Goal: Answer question/provide support: Share knowledge or assist other users

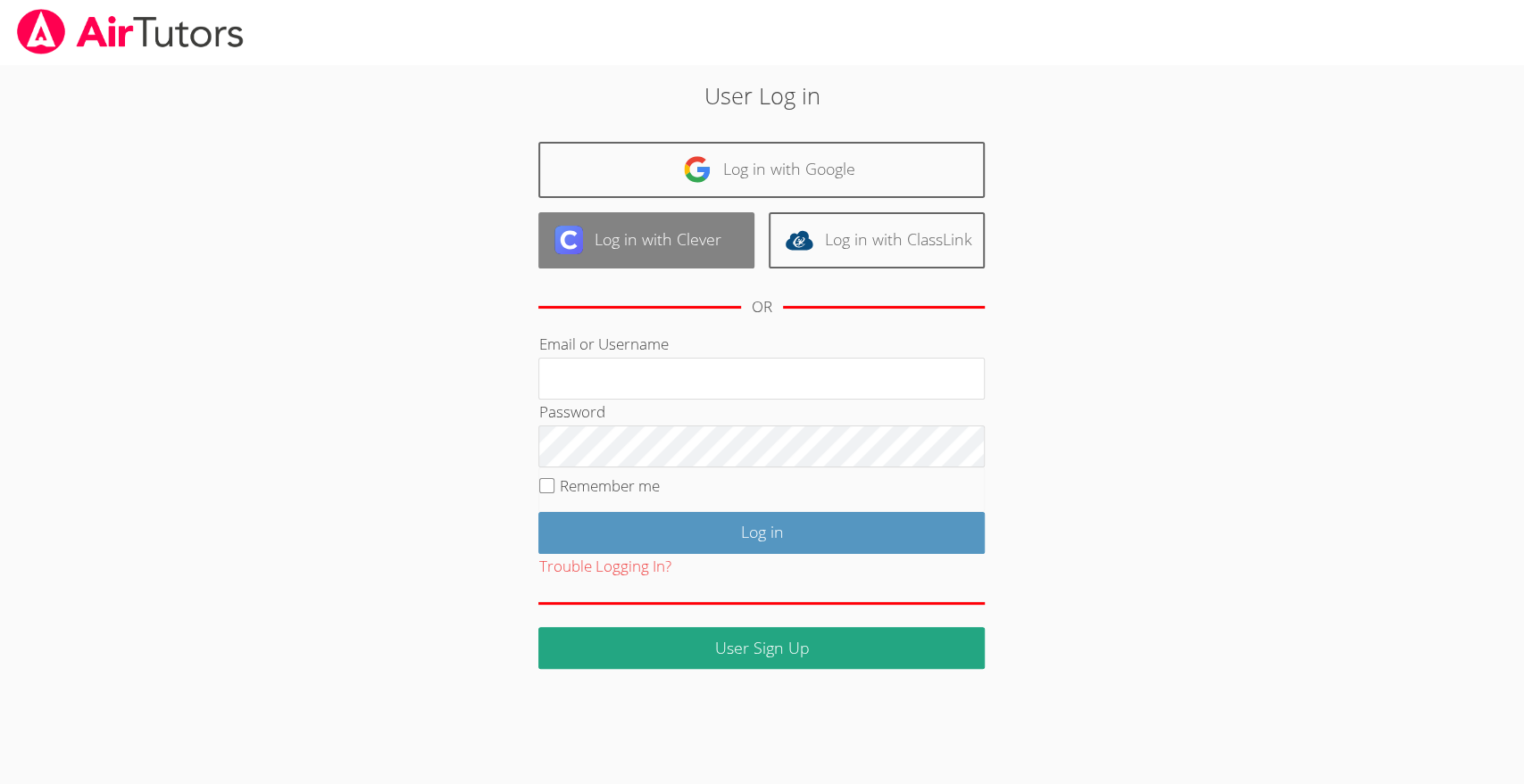
click at [685, 252] on link "Log in with Clever" at bounding box center [646, 240] width 216 height 56
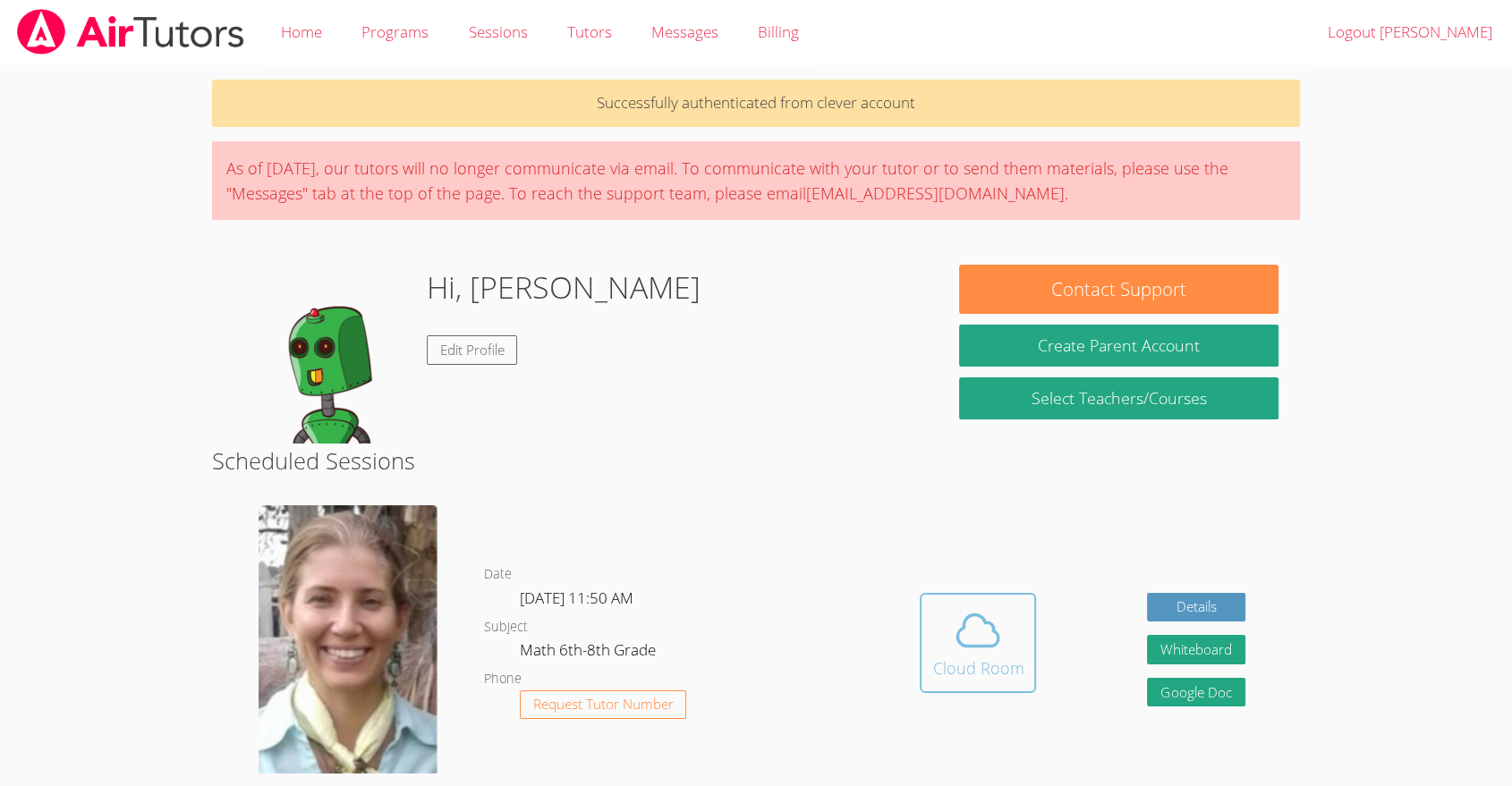
click at [981, 607] on icon at bounding box center [978, 630] width 50 height 50
click at [998, 639] on icon at bounding box center [978, 630] width 41 height 32
click at [1189, 642] on button "Whiteboard" at bounding box center [1196, 649] width 98 height 30
click at [1194, 642] on button "Whiteboard" at bounding box center [1196, 649] width 98 height 30
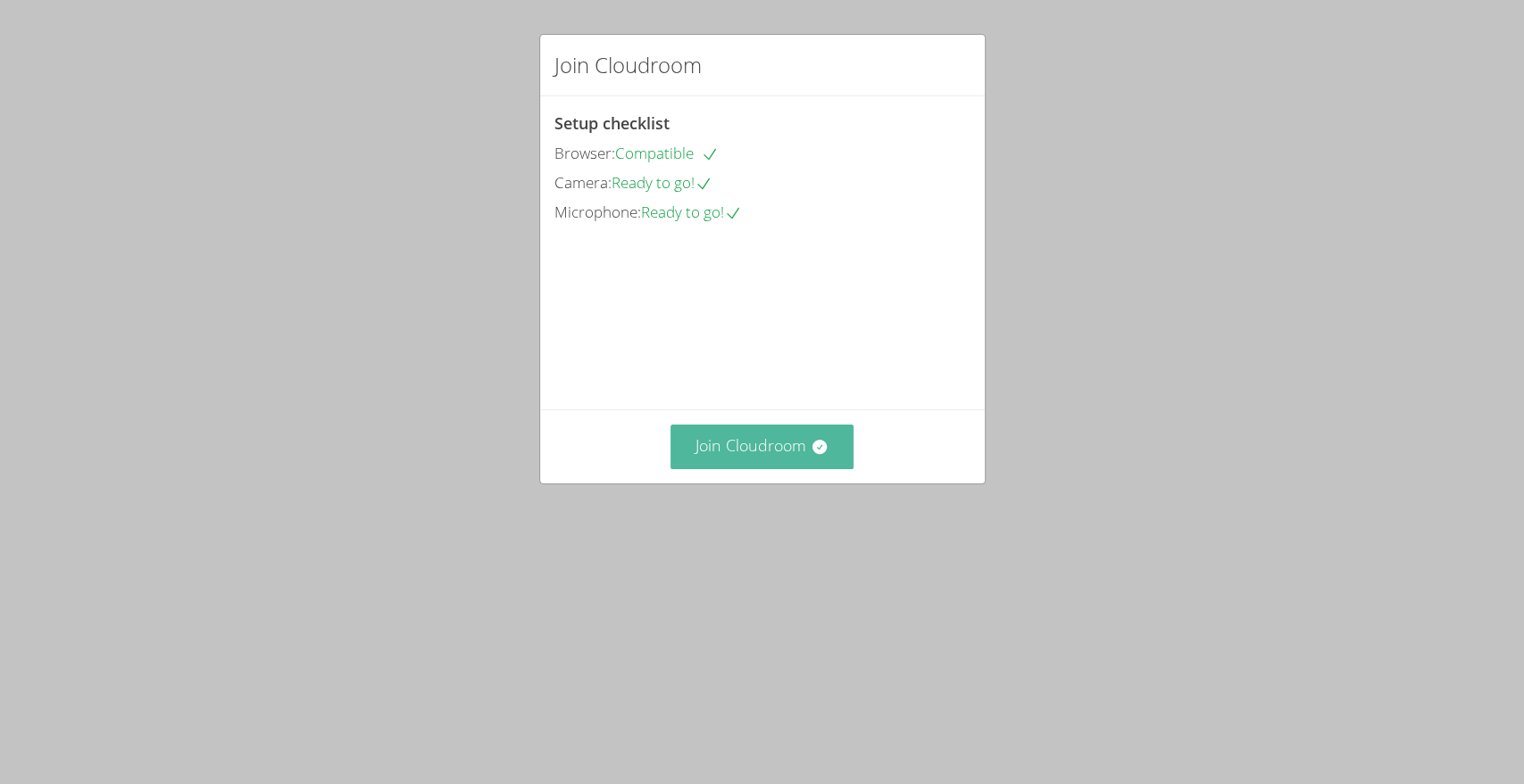
click at [810, 456] on icon at bounding box center [819, 447] width 18 height 18
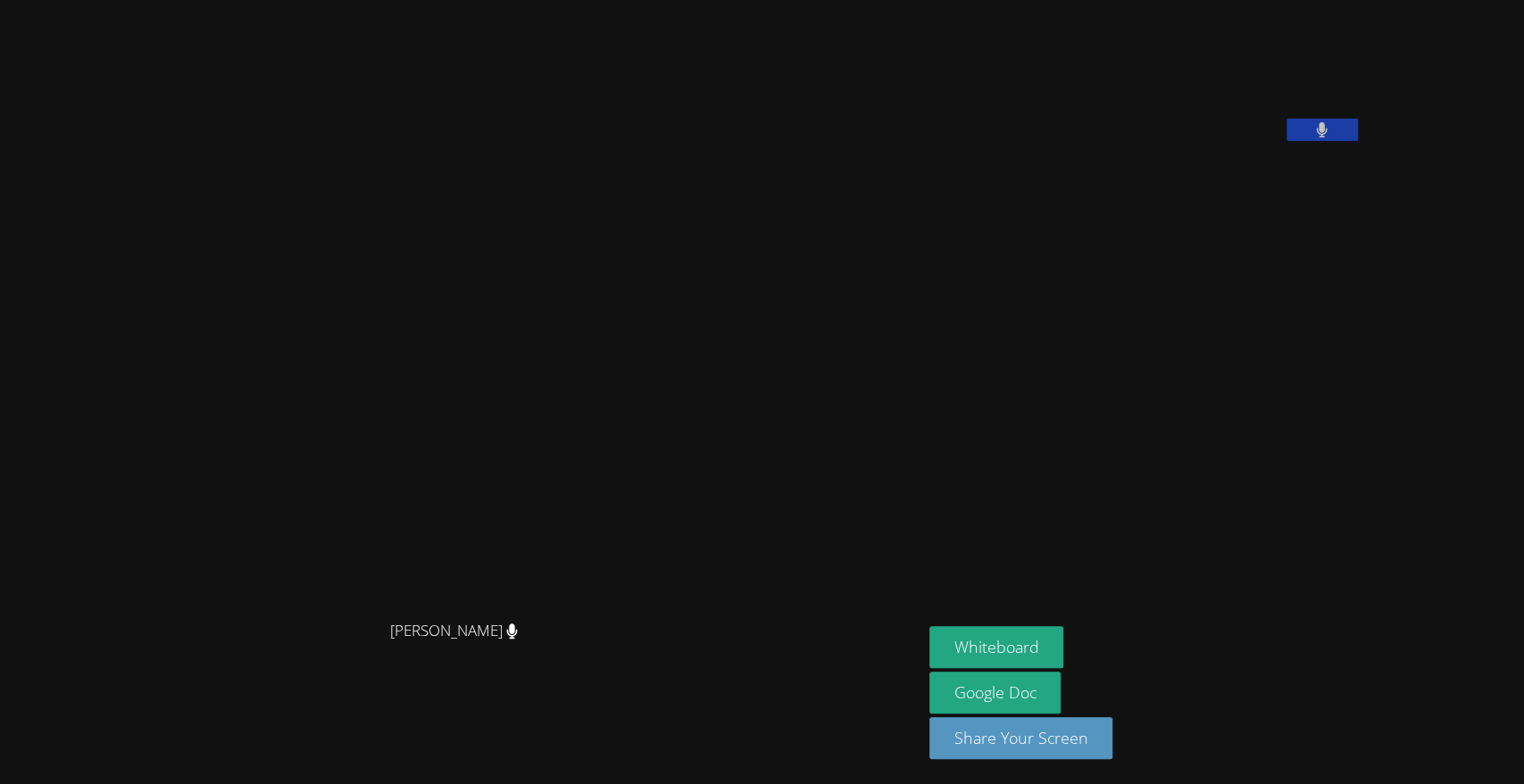
click at [1316, 137] on icon at bounding box center [1322, 130] width 11 height 15
click at [5, 609] on main "[PERSON_NAME] [PERSON_NAME]" at bounding box center [461, 392] width 923 height 784
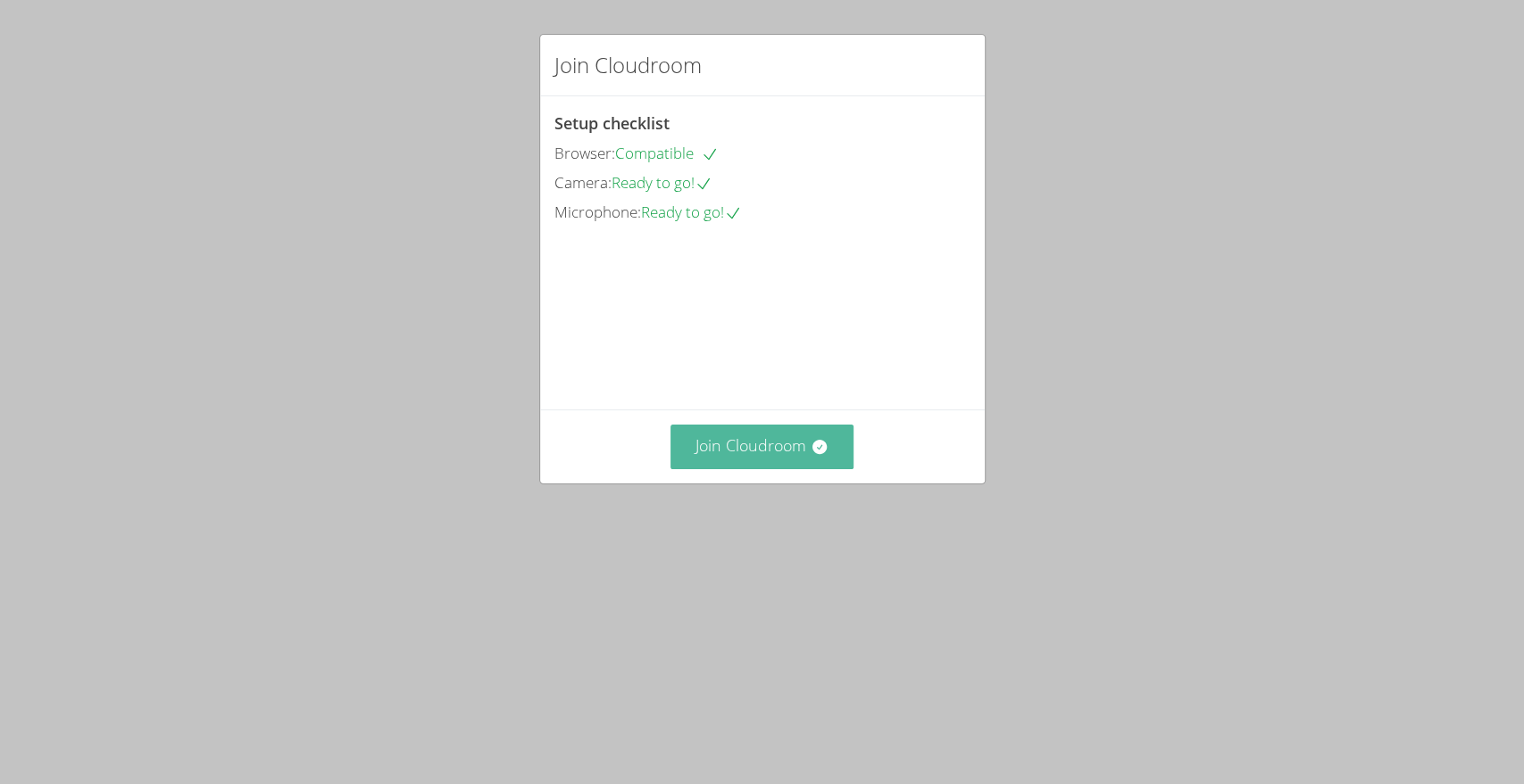
click at [779, 469] on button "Join Cloudroom" at bounding box center [762, 447] width 183 height 44
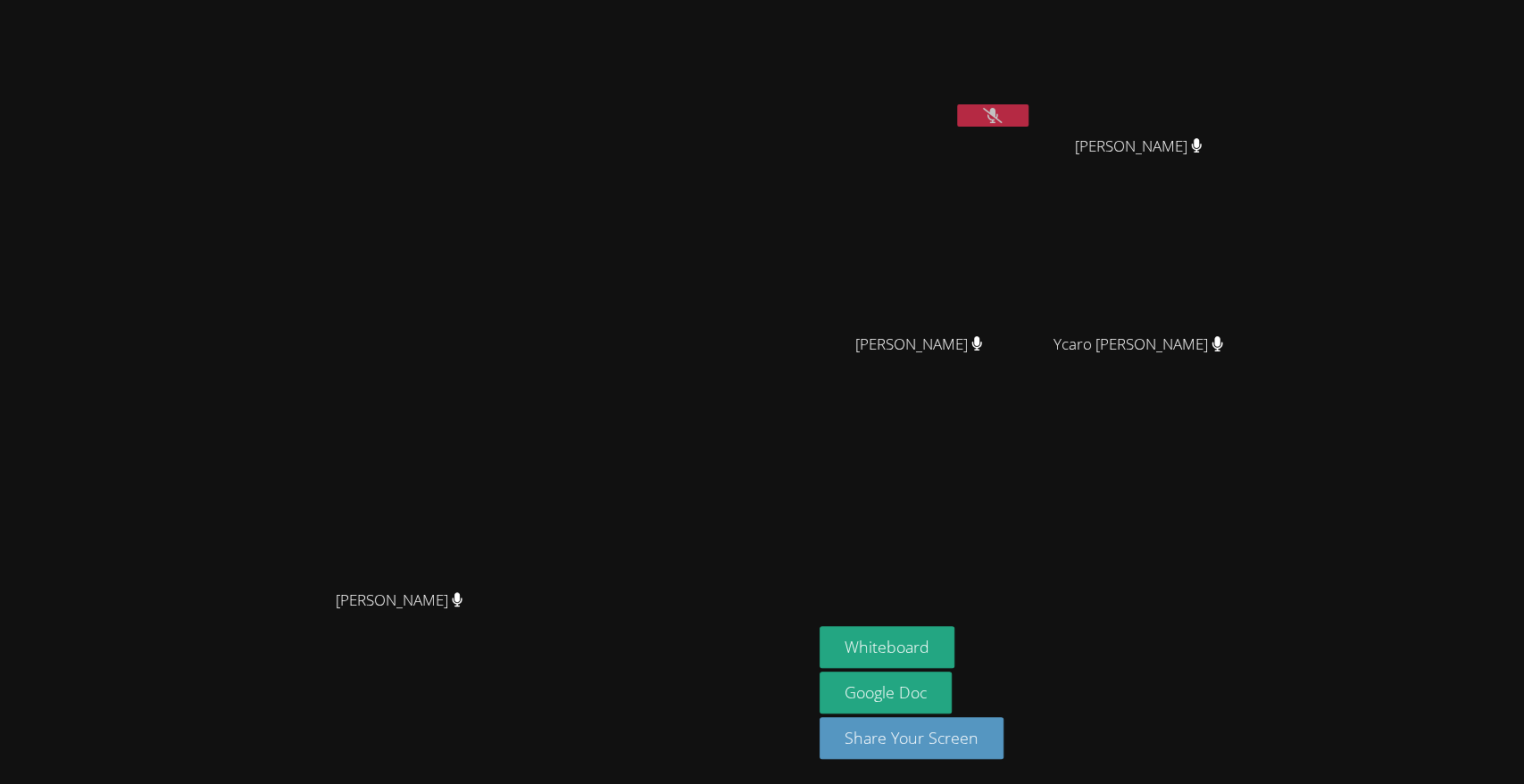
click at [1002, 112] on icon at bounding box center [992, 115] width 19 height 15
click at [1028, 109] on button at bounding box center [992, 115] width 71 height 22
click at [1028, 123] on button at bounding box center [992, 115] width 71 height 22
click at [1028, 117] on button at bounding box center [992, 115] width 71 height 22
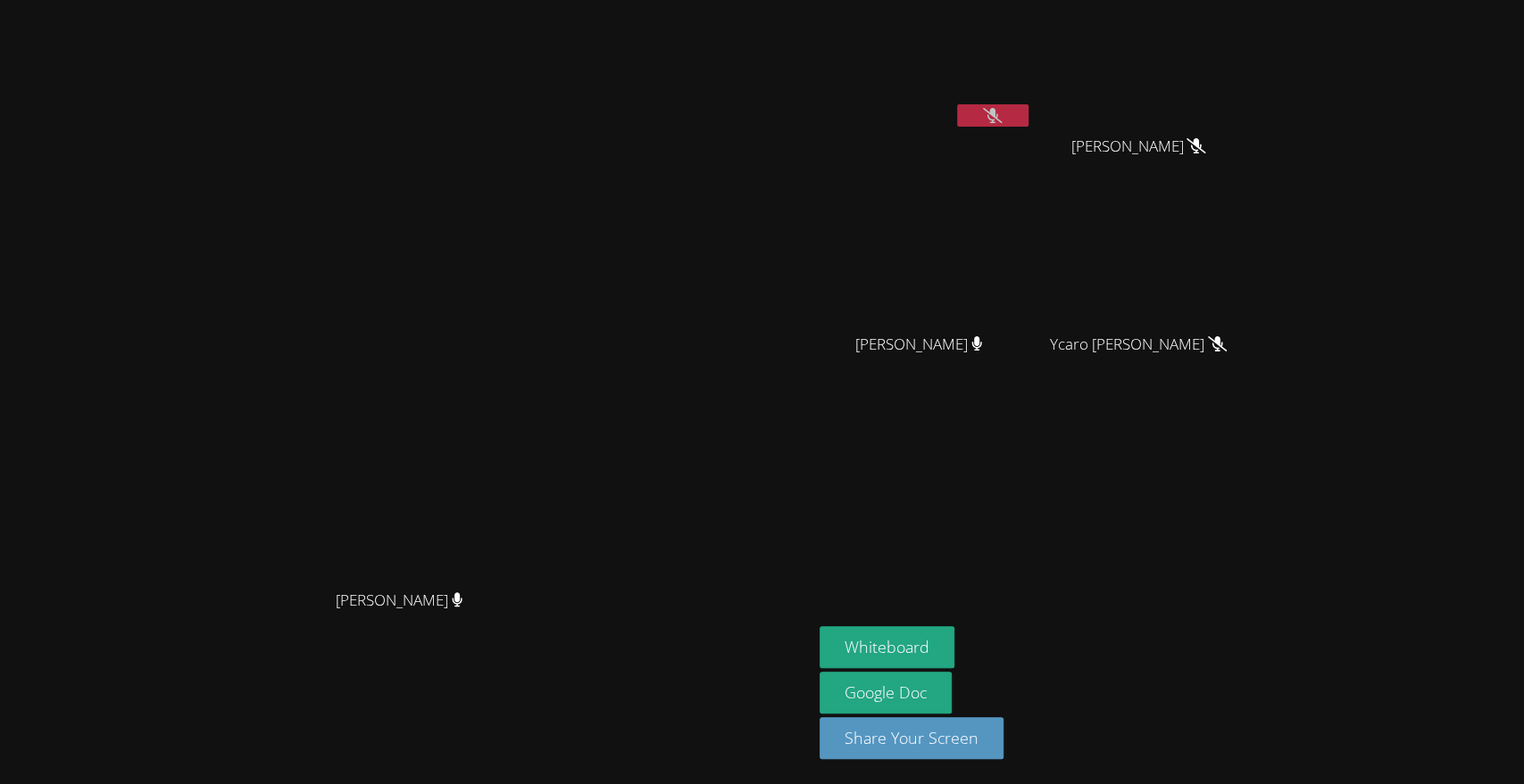
click at [982, 345] on icon at bounding box center [976, 344] width 10 height 15
click at [983, 332] on span "Jimena Mena Huezo" at bounding box center [919, 344] width 128 height 26
click at [983, 343] on icon at bounding box center [977, 344] width 11 height 15
click at [1227, 352] on icon at bounding box center [1217, 344] width 19 height 15
click at [494, 472] on video at bounding box center [406, 356] width 268 height 449
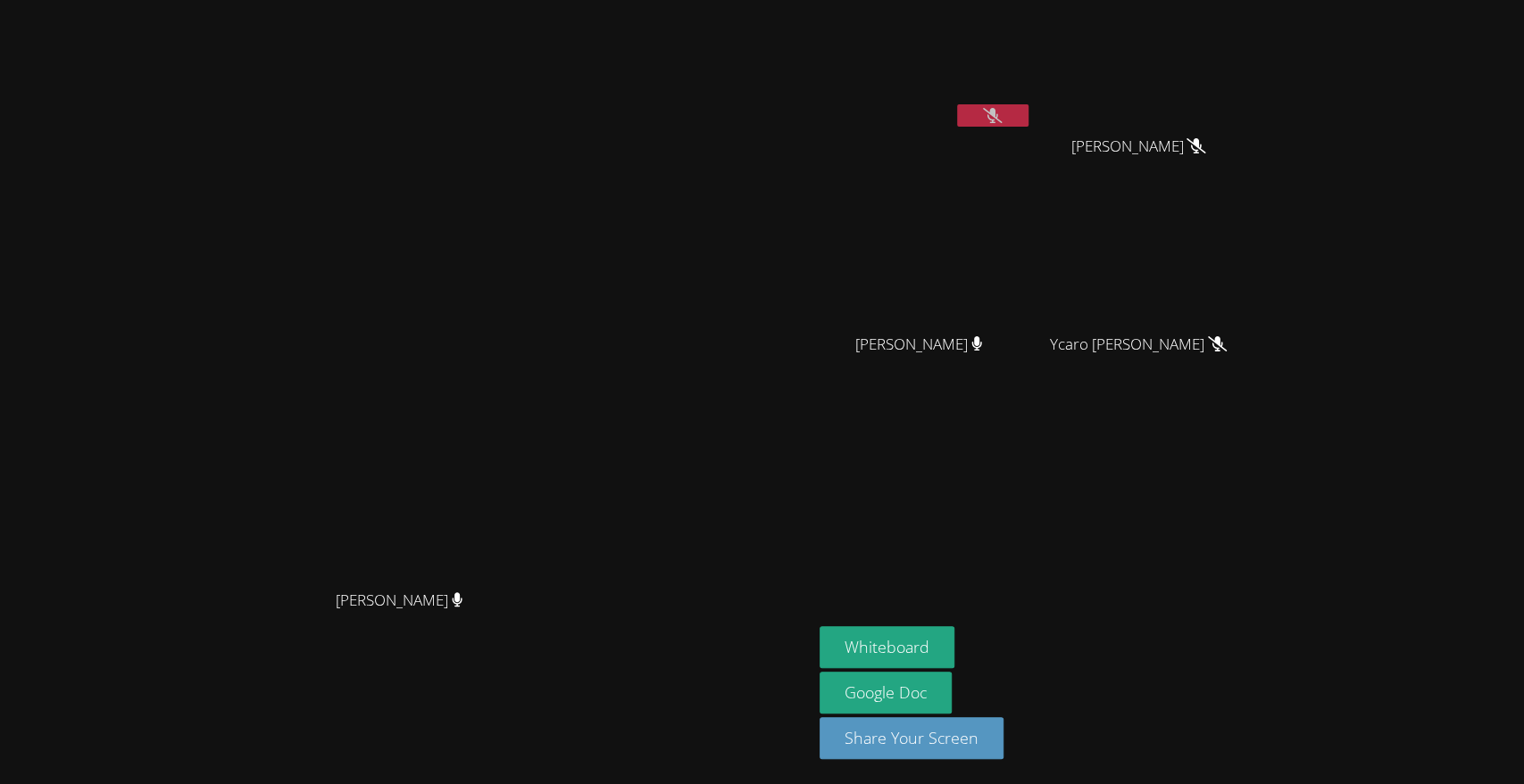
click at [496, 472] on video at bounding box center [406, 356] width 268 height 449
click at [478, 482] on video at bounding box center [406, 356] width 268 height 449
click at [500, 438] on video at bounding box center [406, 356] width 268 height 449
click at [504, 430] on video at bounding box center [406, 356] width 268 height 449
click at [460, 535] on video at bounding box center [406, 356] width 268 height 449
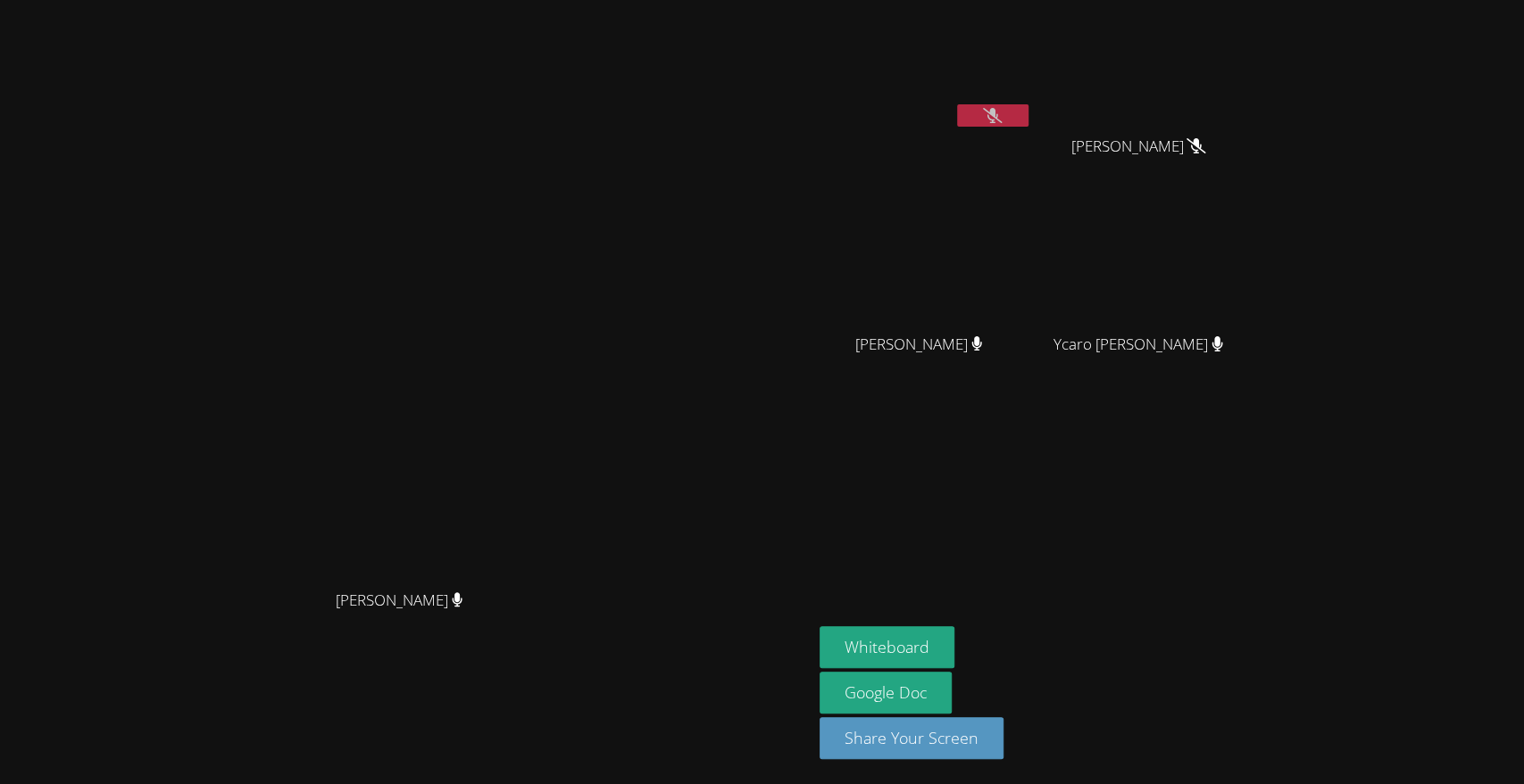
click at [5, 464] on main "[PERSON_NAME] [PERSON_NAME]" at bounding box center [406, 392] width 812 height 784
click at [5, 471] on main "[PERSON_NAME] [PERSON_NAME]" at bounding box center [406, 392] width 812 height 784
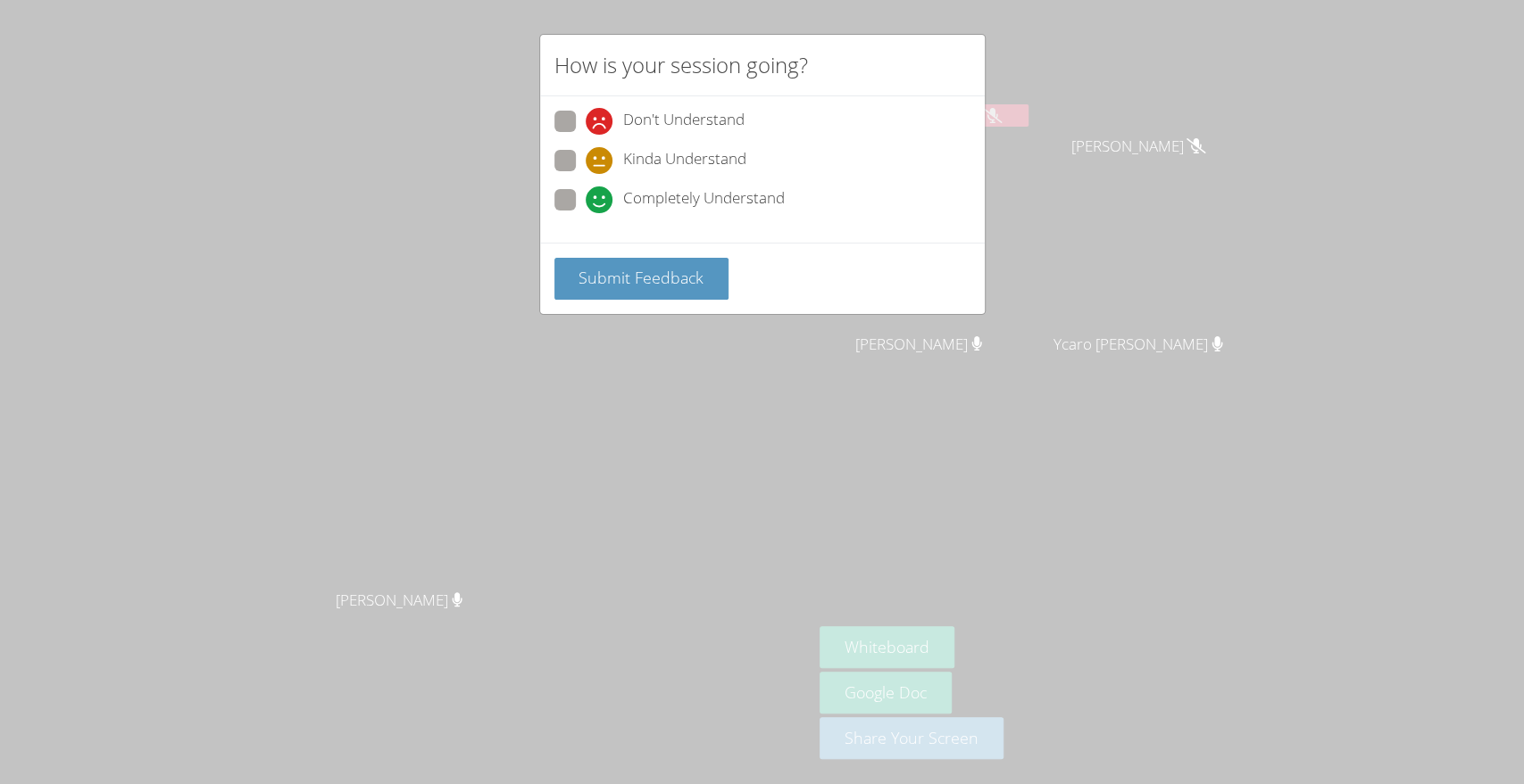
click at [585, 134] on span at bounding box center [585, 134] width 0 height 0
click at [585, 111] on input "Don't Understand" at bounding box center [593, 118] width 15 height 15
radio input "true"
click at [680, 274] on span "Submit Feedback" at bounding box center [640, 277] width 125 height 21
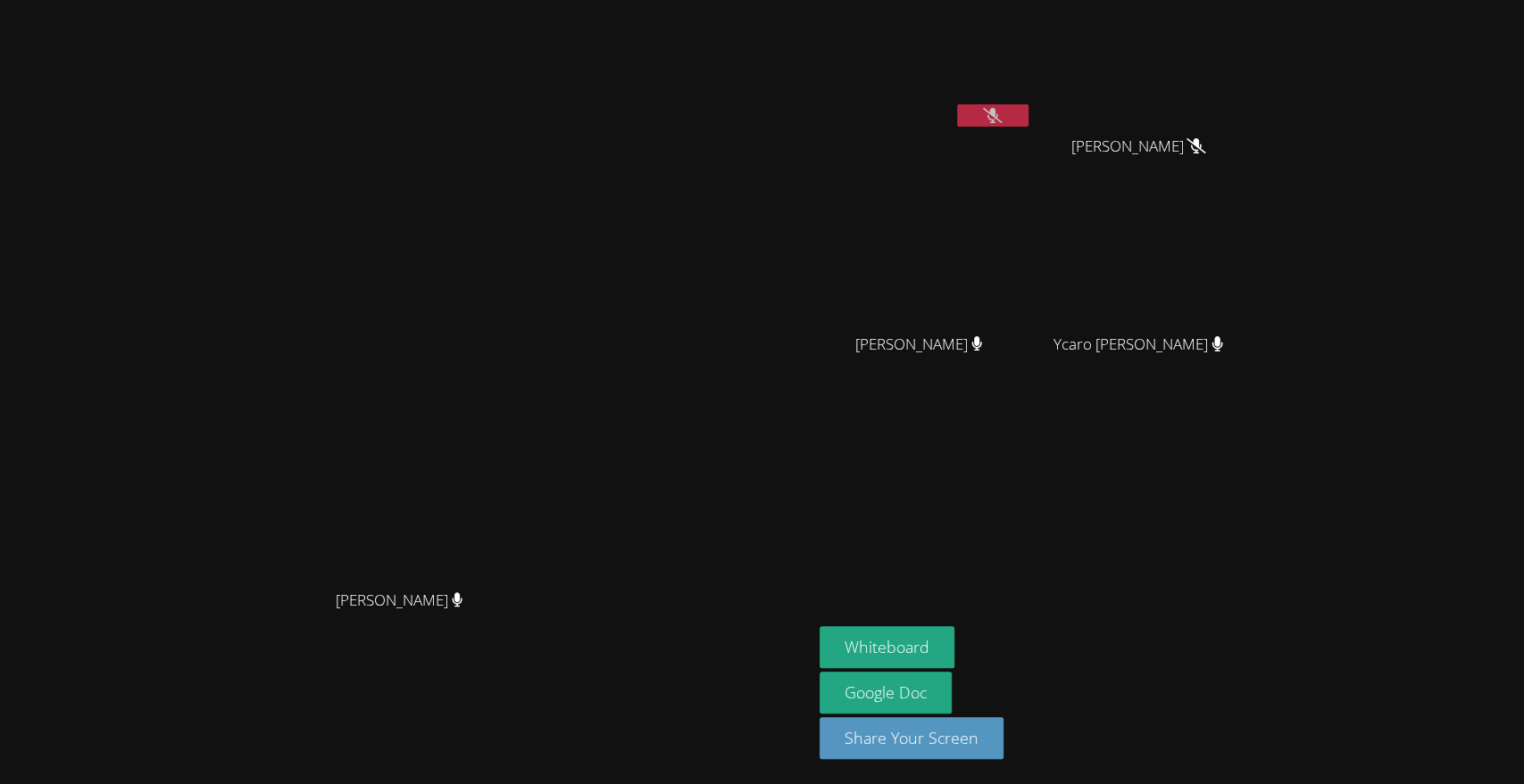
click at [1028, 111] on button at bounding box center [992, 115] width 71 height 22
click at [1032, 103] on video at bounding box center [925, 67] width 213 height 120
click at [1028, 121] on button at bounding box center [992, 115] width 71 height 22
click at [1028, 124] on button at bounding box center [992, 115] width 71 height 22
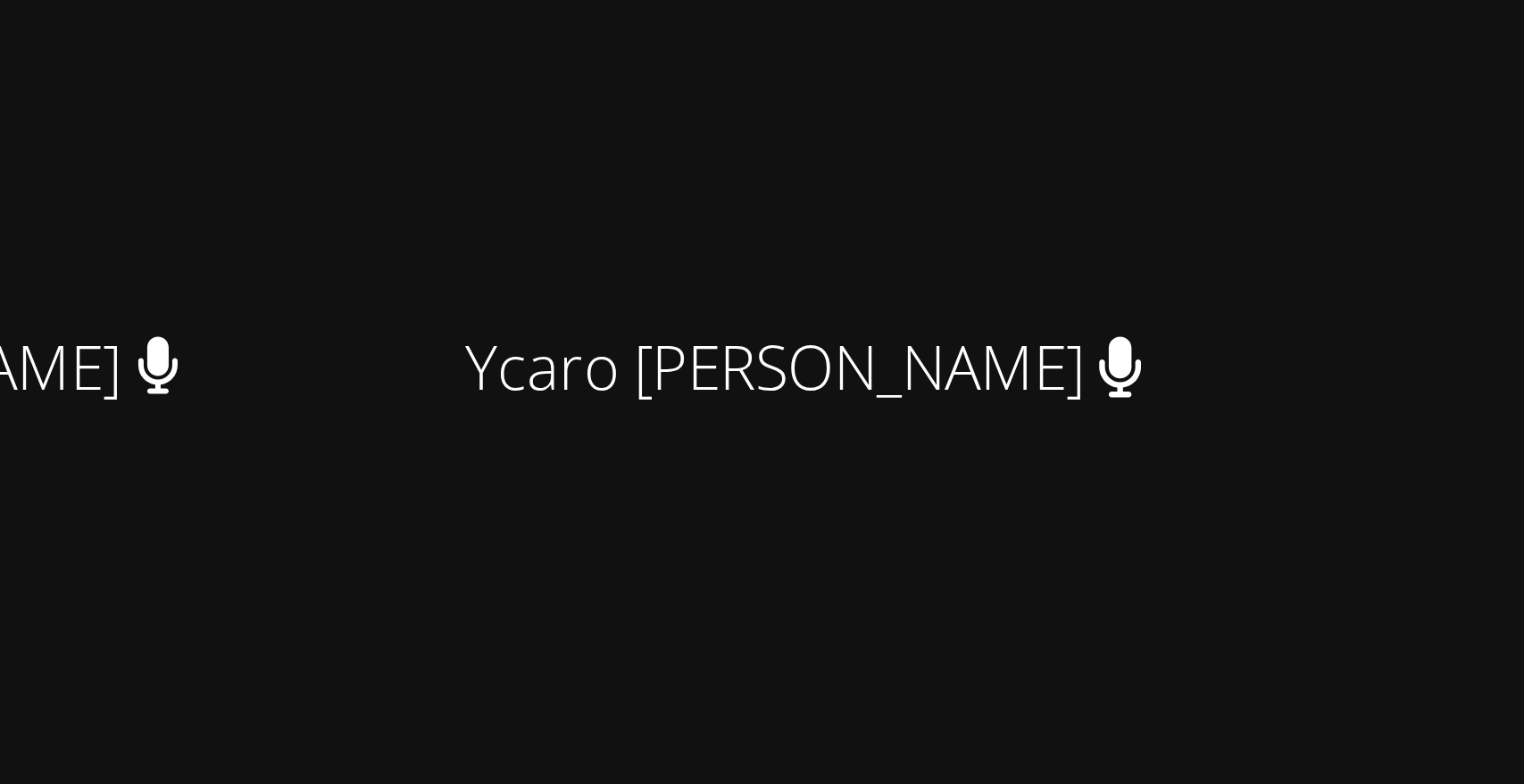
click at [1032, 386] on div "Jimena Mena Huezo" at bounding box center [925, 360] width 213 height 71
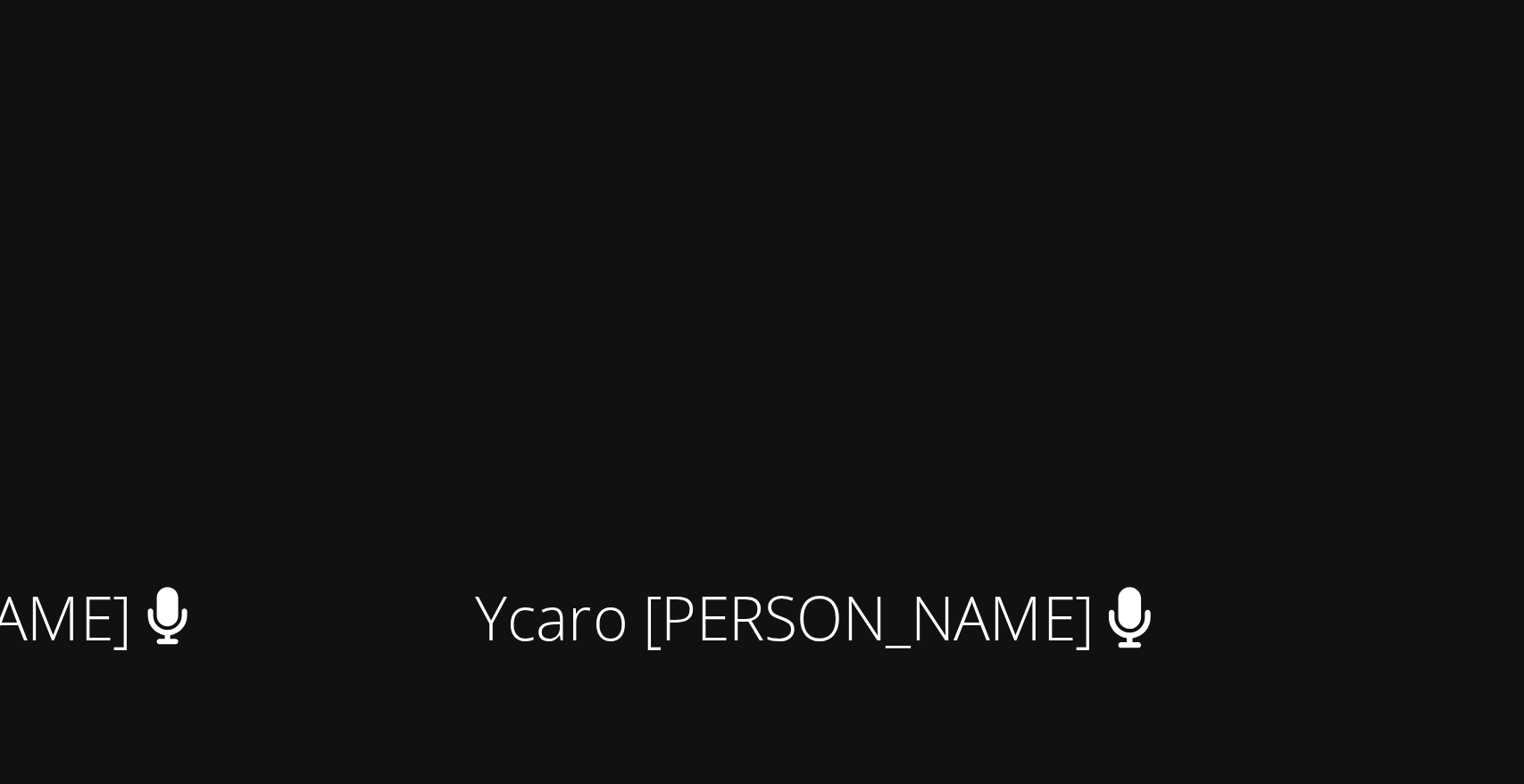
click at [805, 250] on div "[PERSON_NAME]" at bounding box center [405, 356] width 798 height 449
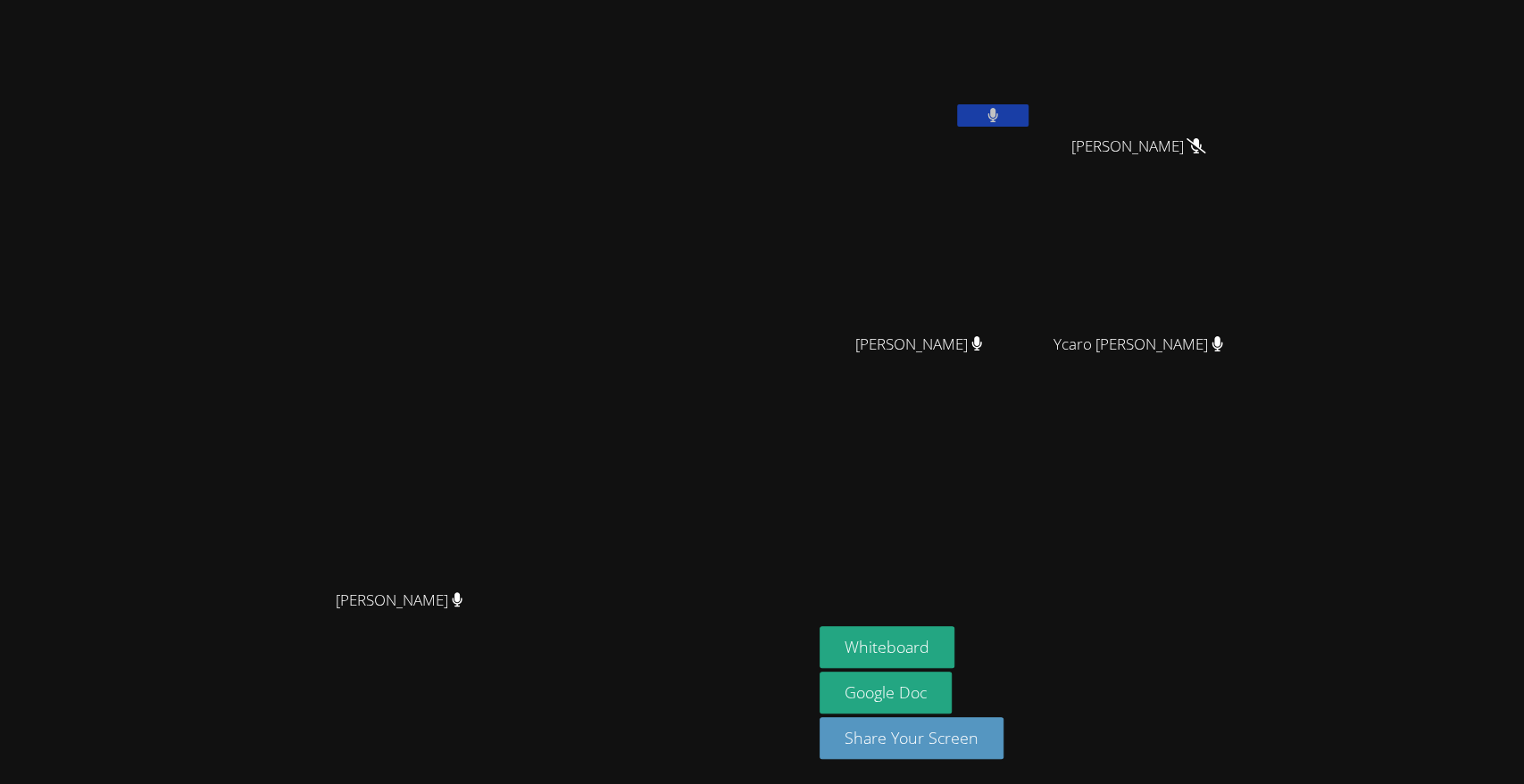
click at [464, 468] on video at bounding box center [406, 356] width 268 height 449
click at [450, 387] on video at bounding box center [406, 356] width 268 height 449
click at [540, 581] on video at bounding box center [406, 356] width 268 height 449
click at [650, 640] on div "[PERSON_NAME]" at bounding box center [405, 616] width 798 height 71
click at [573, 750] on div "[PERSON_NAME] [PERSON_NAME]" at bounding box center [405, 392] width 798 height 770
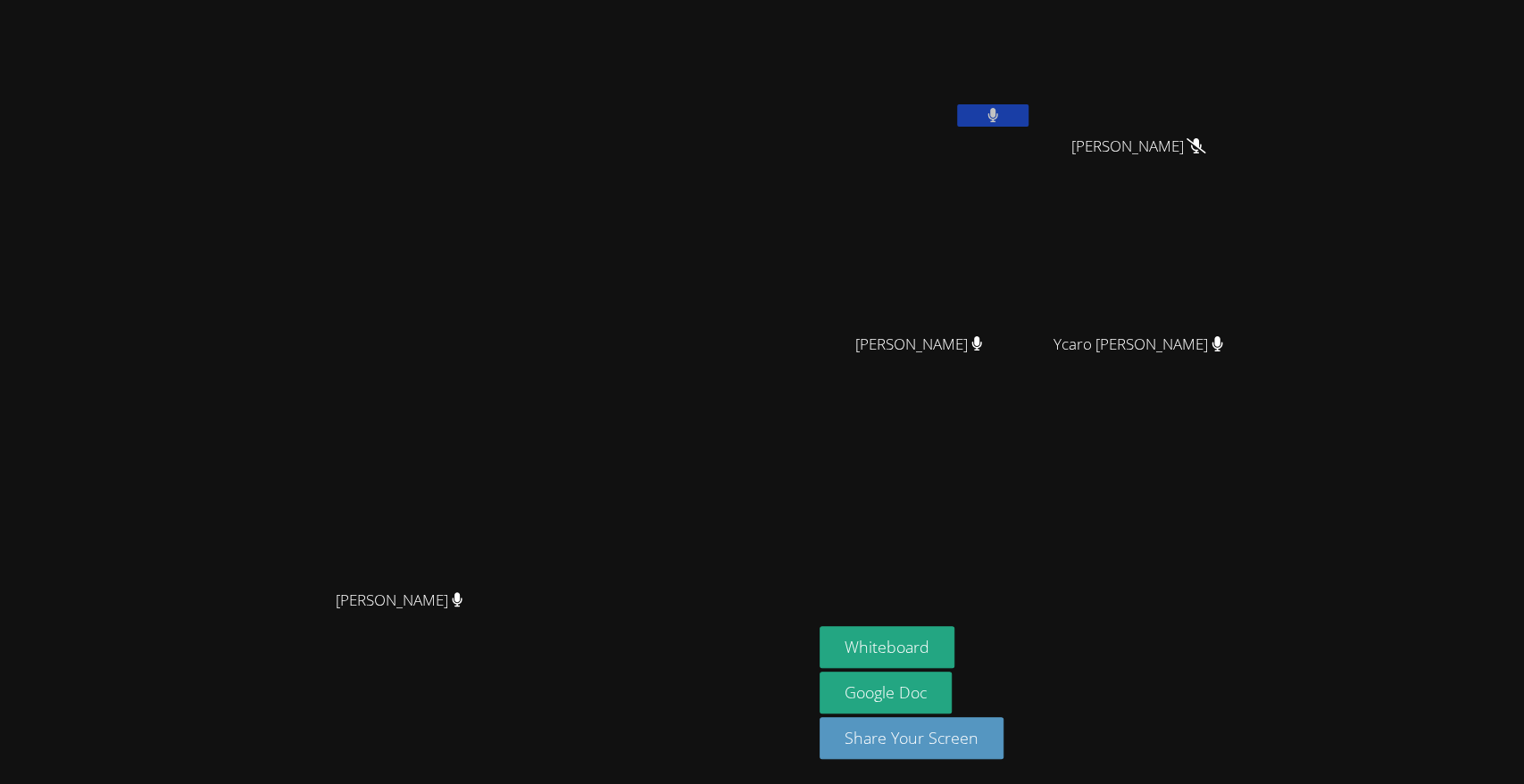
click at [10, 581] on div "[PERSON_NAME]" at bounding box center [405, 356] width 798 height 449
click at [322, 470] on video at bounding box center [406, 356] width 268 height 449
